Goal: Information Seeking & Learning: Learn about a topic

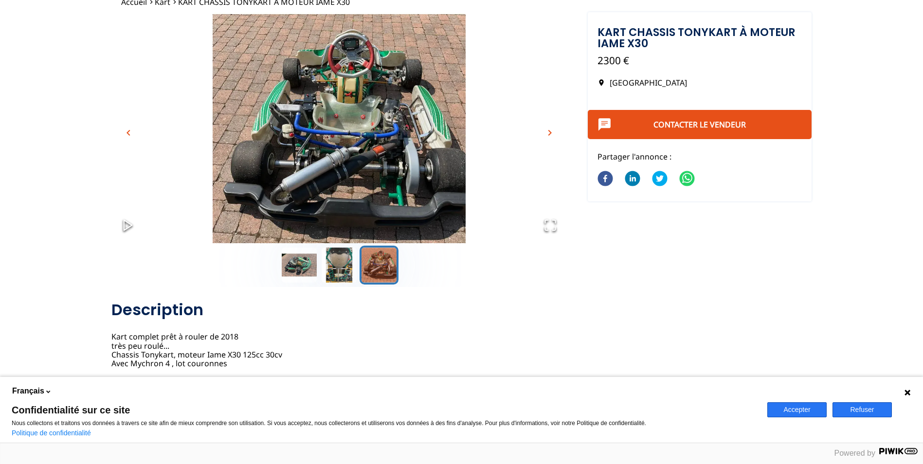
scroll to position [163, 0]
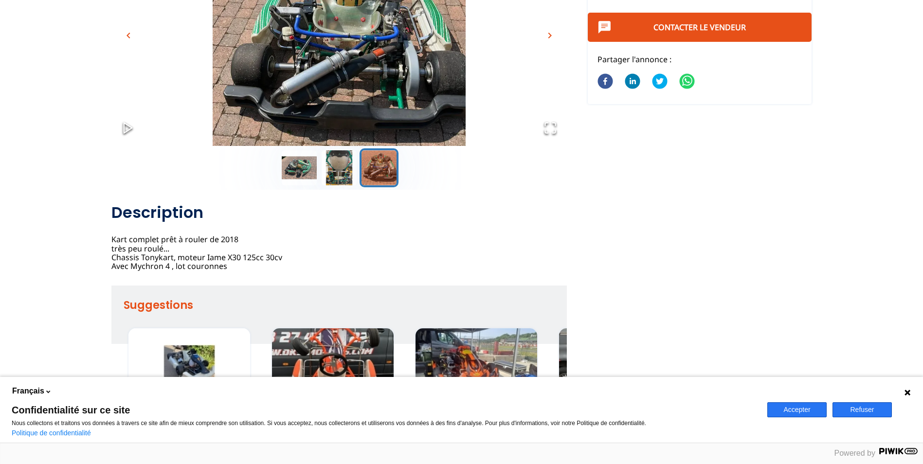
click at [880, 412] on button "Refuser" at bounding box center [862, 409] width 59 height 15
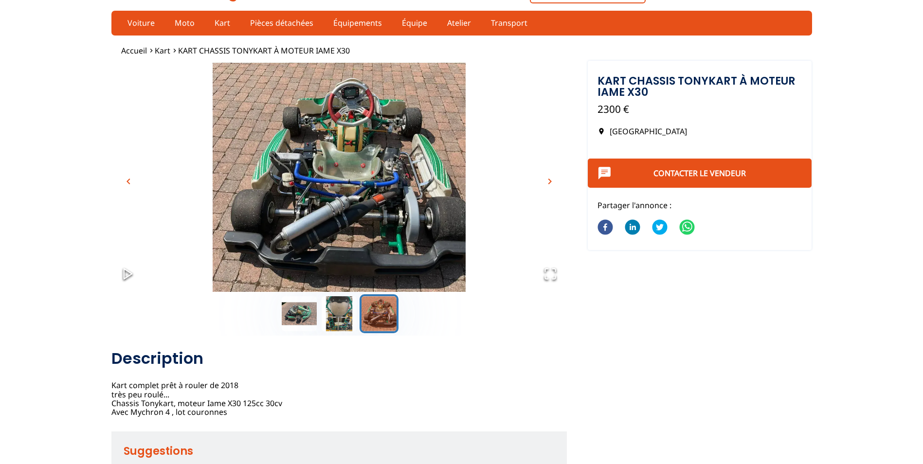
scroll to position [0, 0]
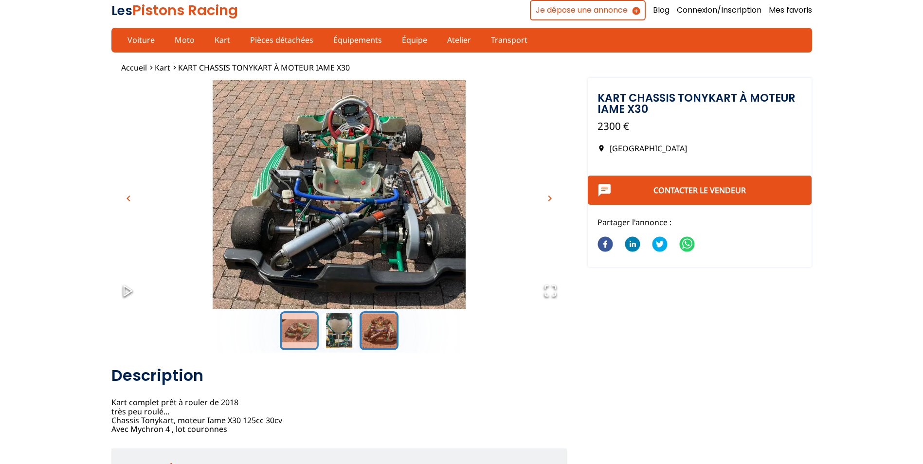
click at [302, 339] on button "Go to Slide 1" at bounding box center [299, 330] width 39 height 39
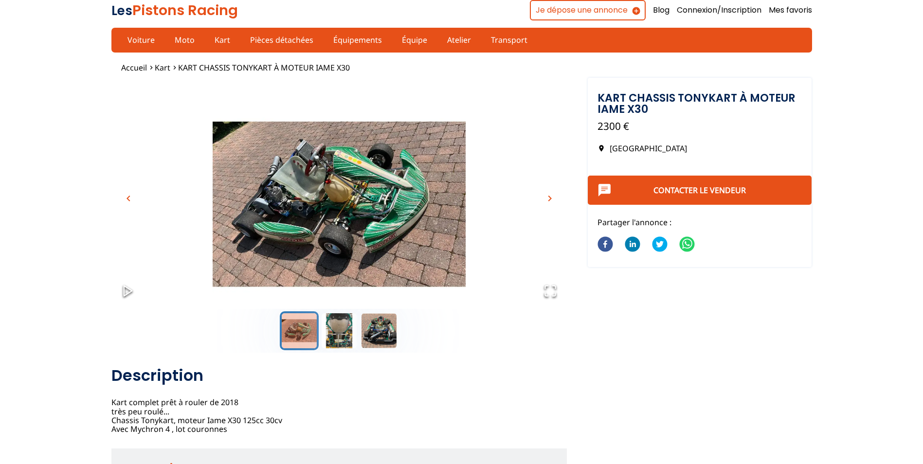
click at [383, 227] on img "Go to Slide 1" at bounding box center [338, 204] width 455 height 253
click at [553, 297] on icon "Open Fullscreen" at bounding box center [551, 291] width 14 height 14
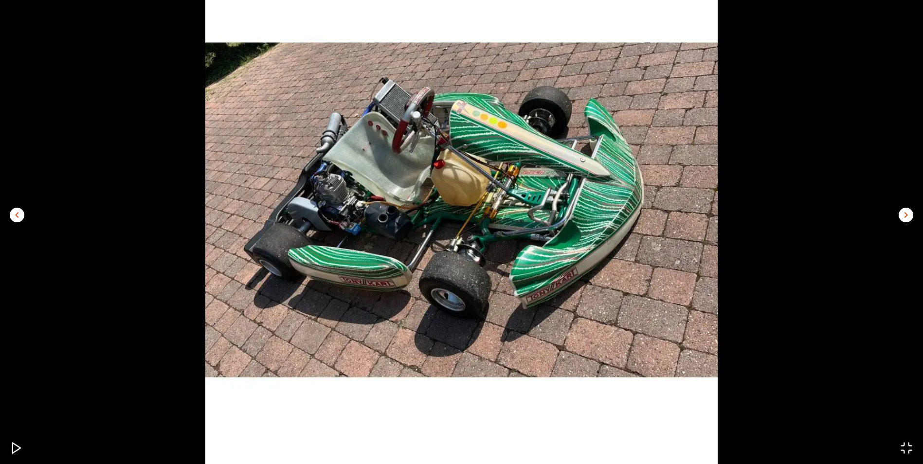
click at [462, 252] on img "Go to Slide 1" at bounding box center [461, 210] width 923 height 513
click at [314, 218] on img "Go to Slide 1" at bounding box center [461, 210] width 923 height 513
click at [898, 216] on img "Go to Slide 1" at bounding box center [461, 210] width 923 height 513
click at [908, 213] on span "chevron_right" at bounding box center [906, 215] width 12 height 12
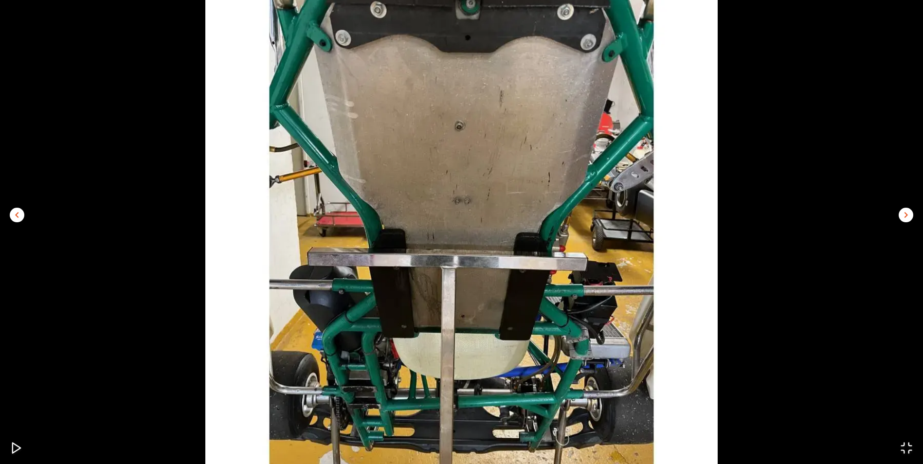
click at [904, 216] on span "chevron_right" at bounding box center [906, 215] width 12 height 12
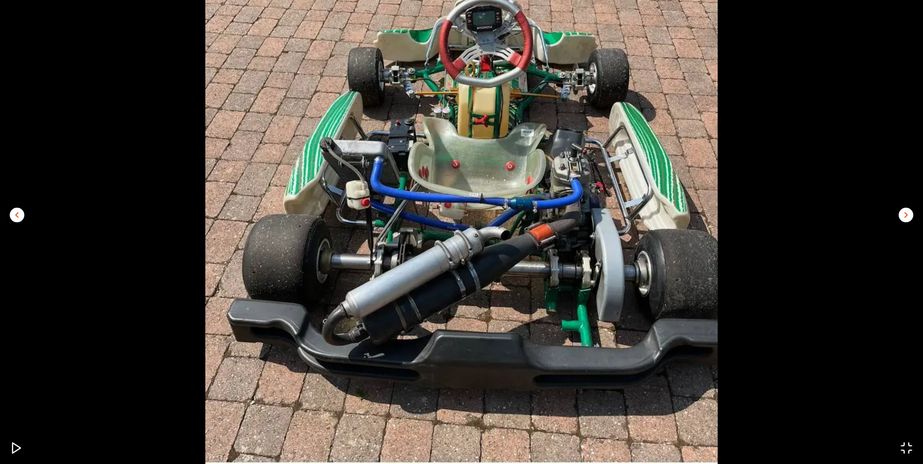
click at [874, 152] on img "Go to Slide 3" at bounding box center [461, 210] width 923 height 513
click at [162, 105] on img "Go to Slide 3" at bounding box center [461, 210] width 923 height 513
click at [906, 218] on span "chevron_right" at bounding box center [906, 215] width 12 height 12
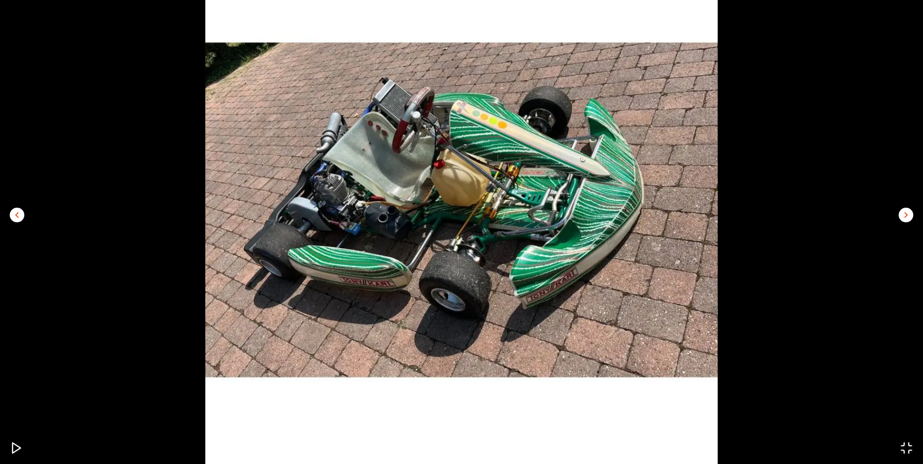
click at [911, 442] on icon "Open Fullscreen" at bounding box center [907, 449] width 14 height 14
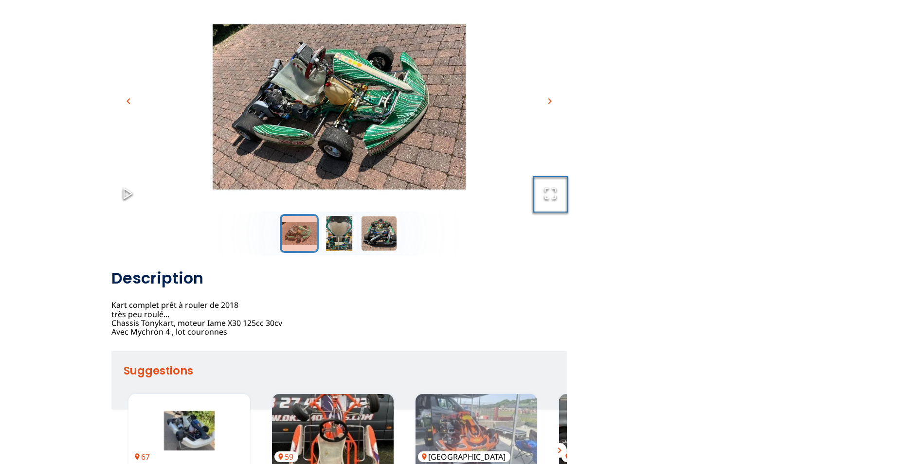
scroll to position [243, 0]
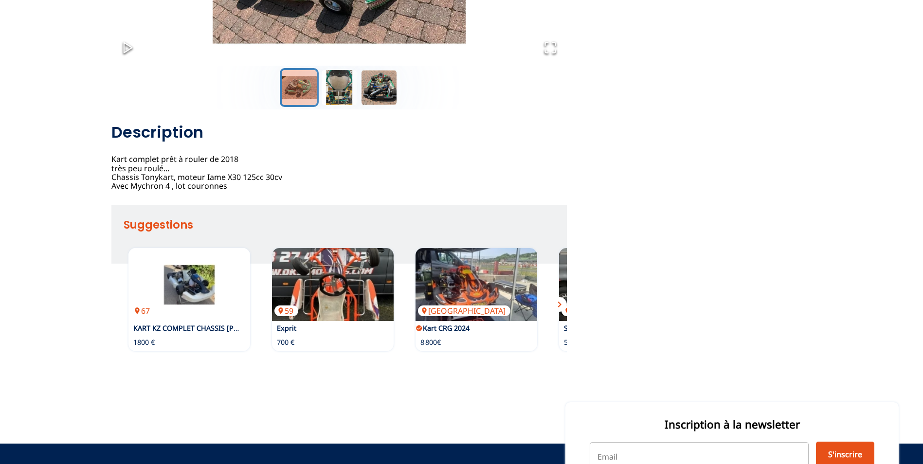
click at [139, 178] on div "Description Kart complet prêt à rouler de 2018 très peu roulé... Chassis Tonyka…" at bounding box center [338, 157] width 455 height 68
click at [150, 191] on div "Description Kart complet prêt à rouler de 2018 très peu roulé... Chassis Tonyka…" at bounding box center [338, 157] width 455 height 68
drag, startPoint x: 227, startPoint y: 193, endPoint x: 265, endPoint y: 193, distance: 37.5
click at [265, 191] on div "Description Kart complet prêt à rouler de 2018 très peu roulé... Chassis Tonyka…" at bounding box center [338, 157] width 455 height 68
drag, startPoint x: 265, startPoint y: 193, endPoint x: 276, endPoint y: 200, distance: 13.5
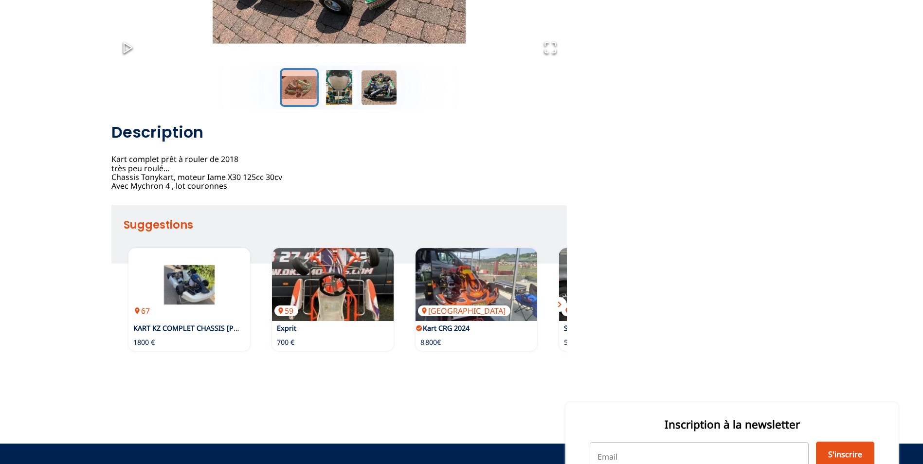
click at [276, 191] on div "Description Kart complet prêt à rouler de 2018 très peu roulé... Chassis Tonyka…" at bounding box center [338, 157] width 455 height 68
click at [235, 192] on div at bounding box center [452, 187] width 501 height 11
click at [204, 192] on input "Raison : Sélectionner une raison" at bounding box center [203, 187] width 2 height 9
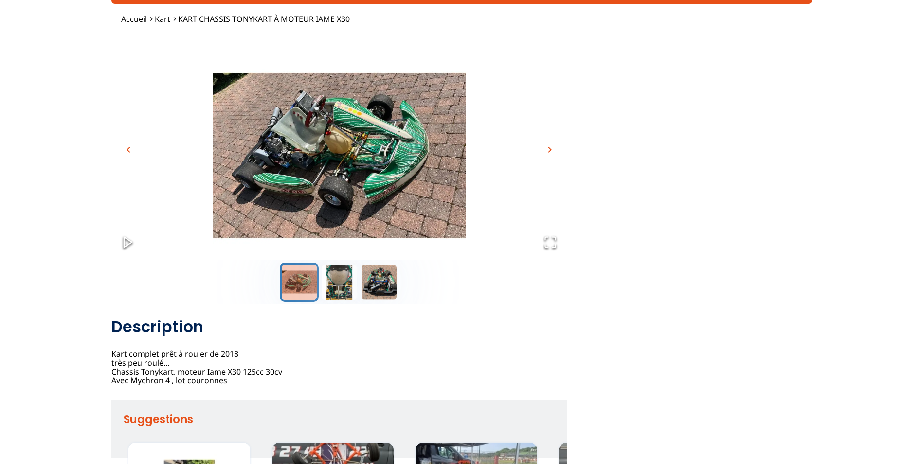
scroll to position [0, 0]
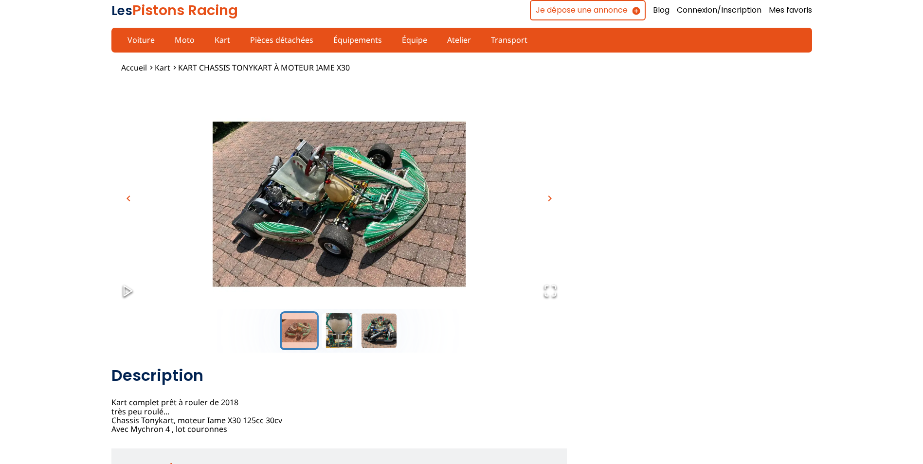
click at [345, 91] on img "Go to Slide 1" at bounding box center [338, 204] width 455 height 253
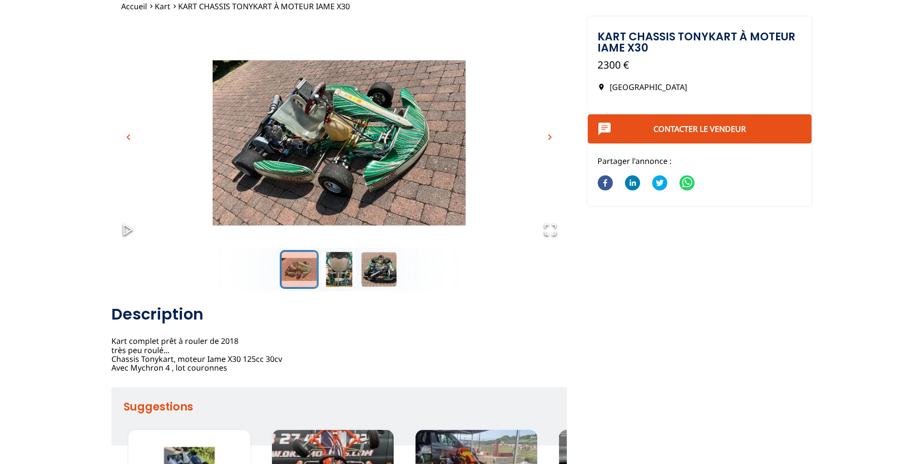
scroll to position [305, 0]
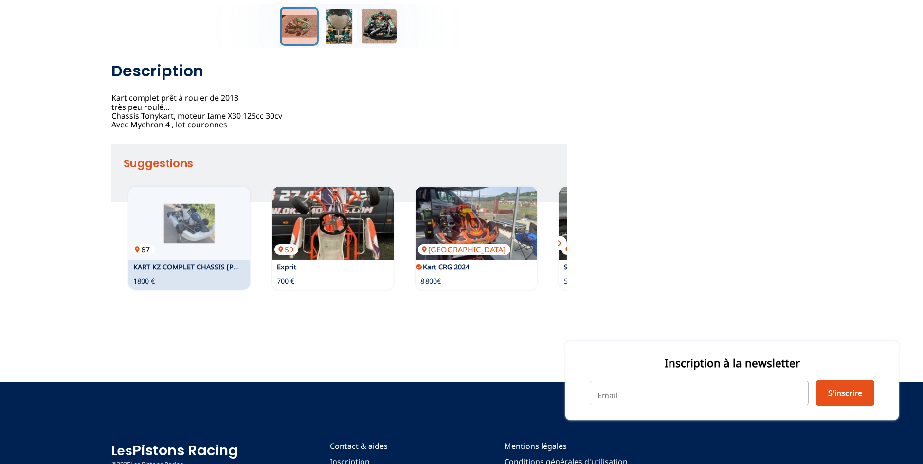
click at [203, 259] on img at bounding box center [189, 223] width 122 height 73
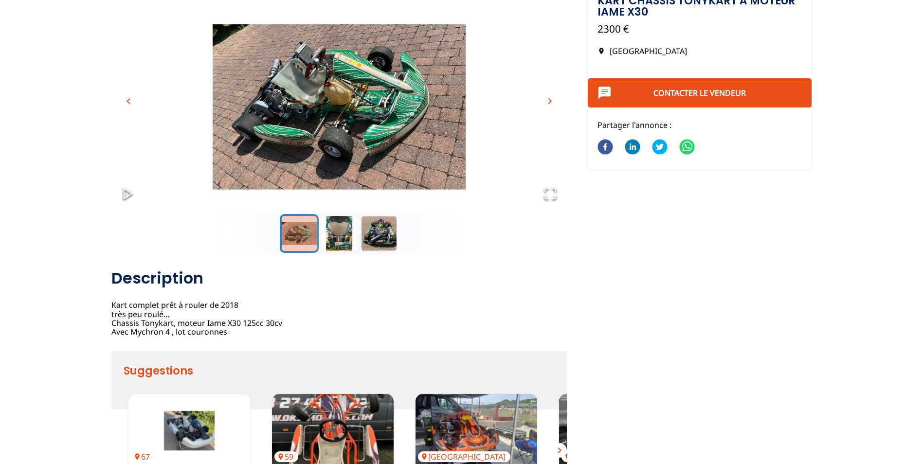
scroll to position [0, 0]
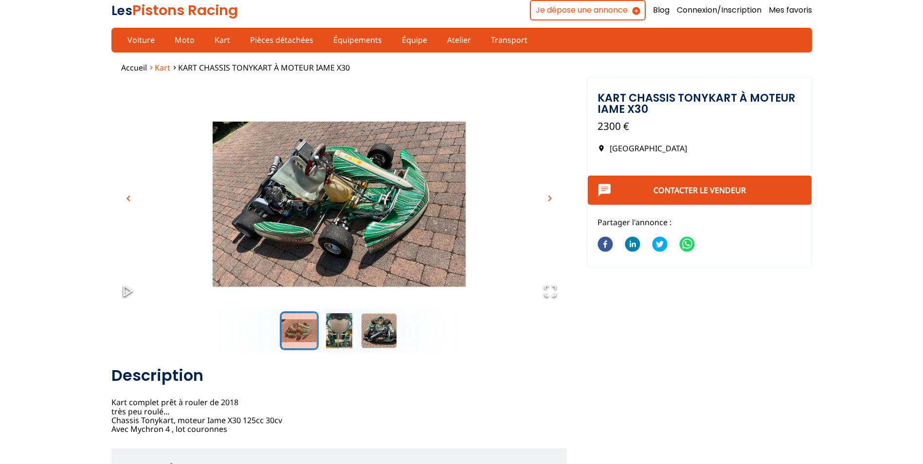
click at [161, 67] on span "Kart" at bounding box center [163, 67] width 16 height 11
click at [548, 297] on icon "Open Fullscreen" at bounding box center [551, 291] width 14 height 14
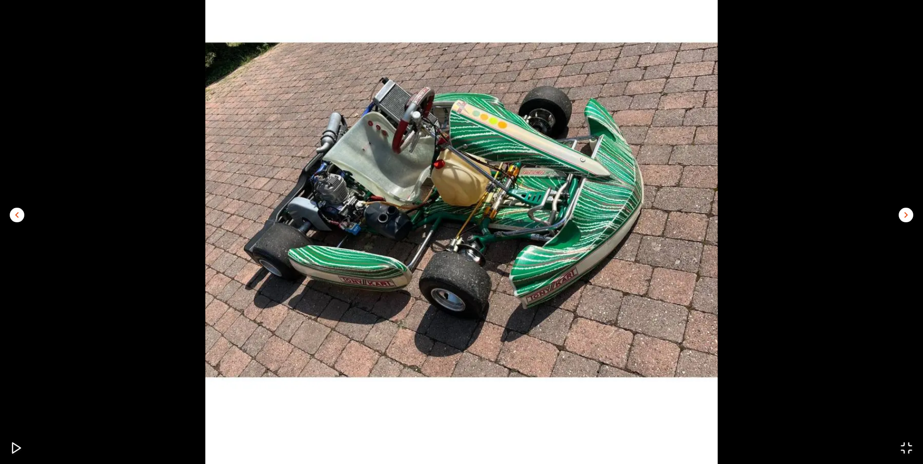
click at [830, 4] on img "Go to Slide 1" at bounding box center [461, 210] width 923 height 513
click at [833, 60] on img "Go to Slide 1" at bounding box center [461, 210] width 923 height 513
click at [907, 449] on icon "Open Fullscreen" at bounding box center [907, 449] width 14 height 14
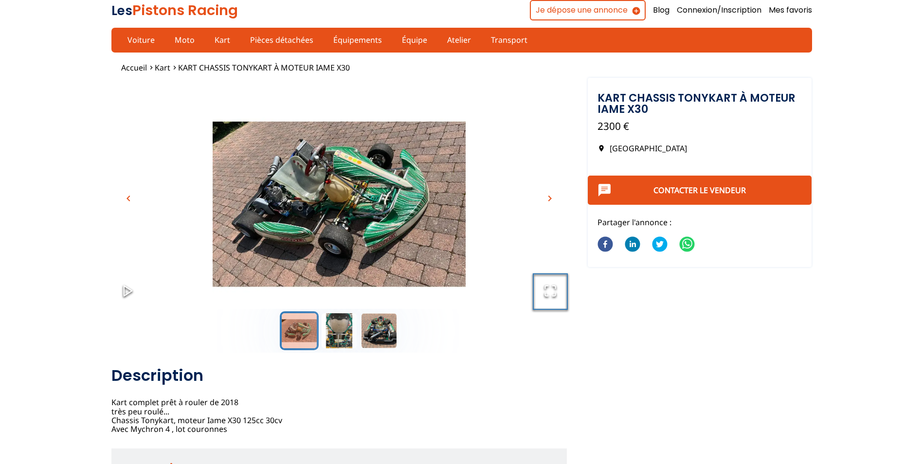
scroll to position [49, 0]
